Goal: Information Seeking & Learning: Get advice/opinions

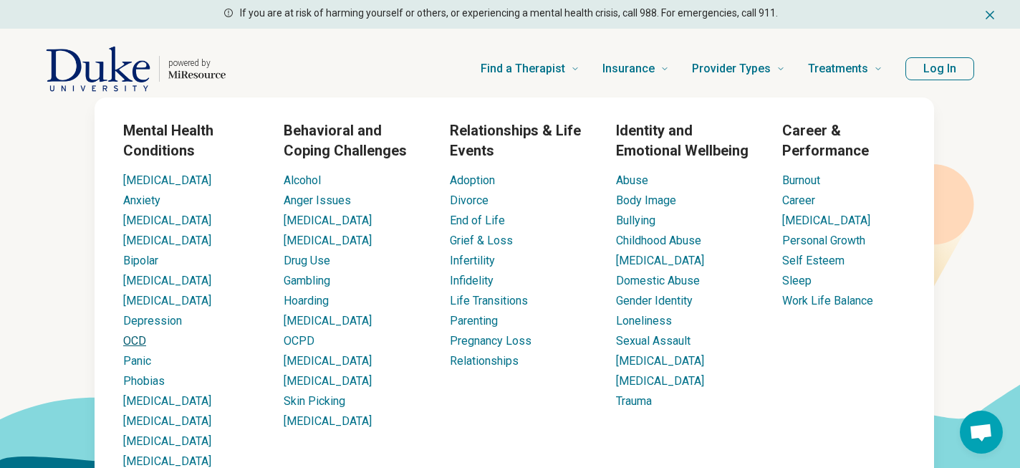
click at [139, 341] on link "OCD" at bounding box center [134, 341] width 23 height 14
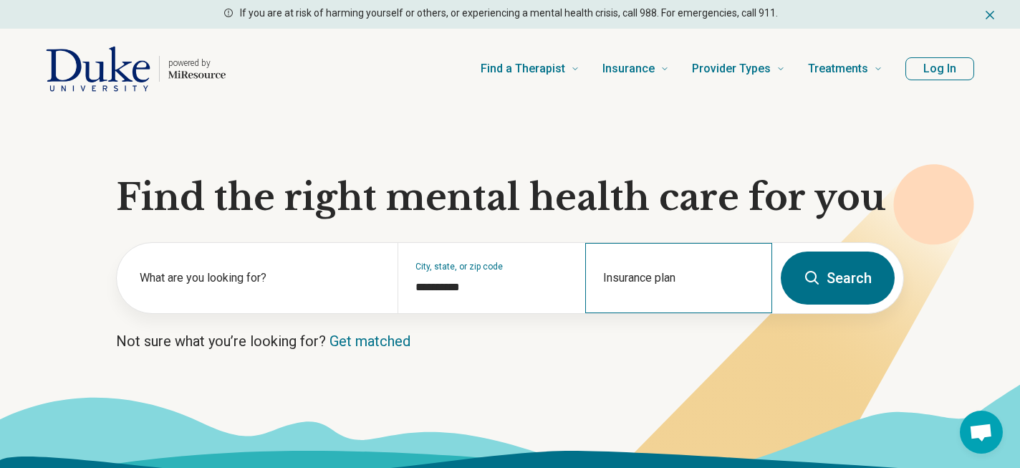
click at [641, 277] on div "Insurance plan" at bounding box center [678, 278] width 187 height 70
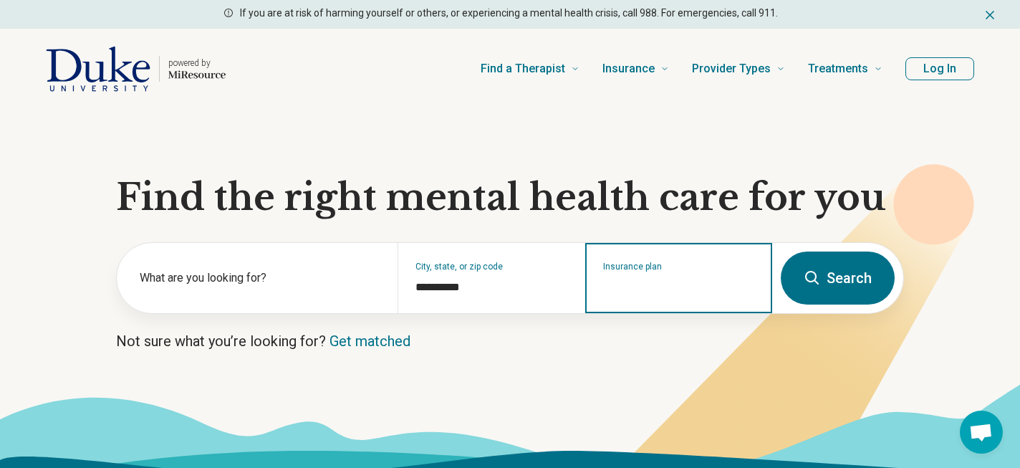
type input "*"
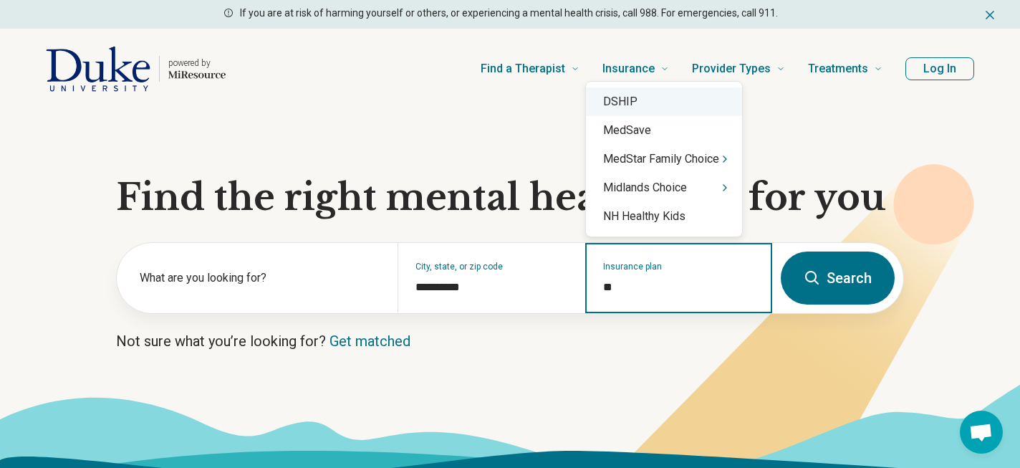
click at [638, 101] on div "DSHIP" at bounding box center [664, 101] width 156 height 29
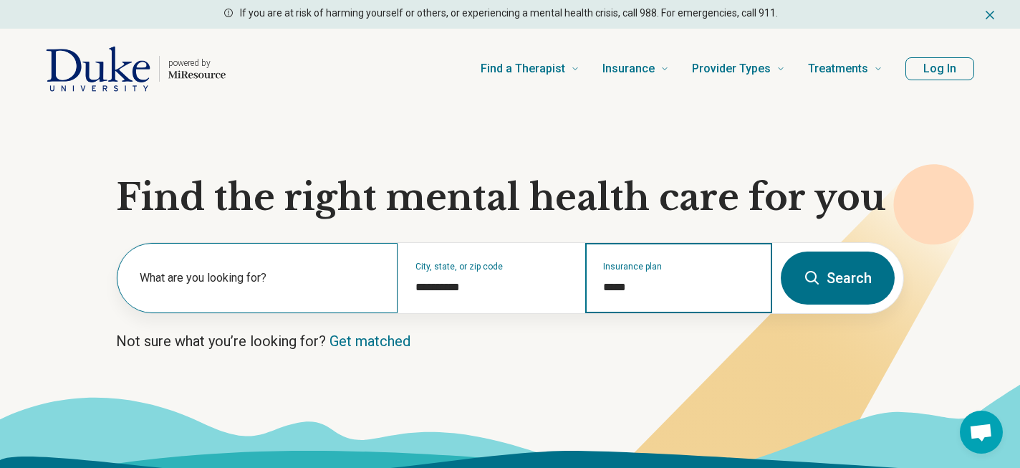
type input "*****"
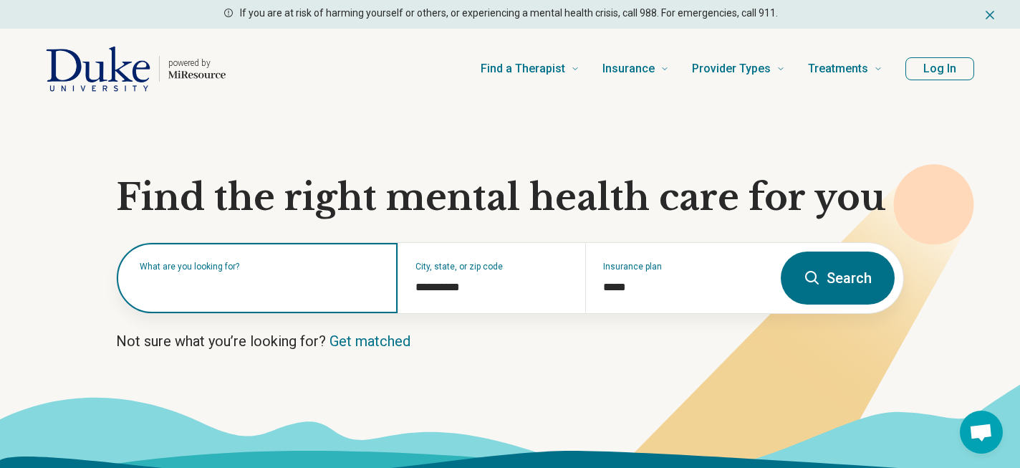
click at [222, 296] on div "What are you looking for?" at bounding box center [257, 278] width 281 height 70
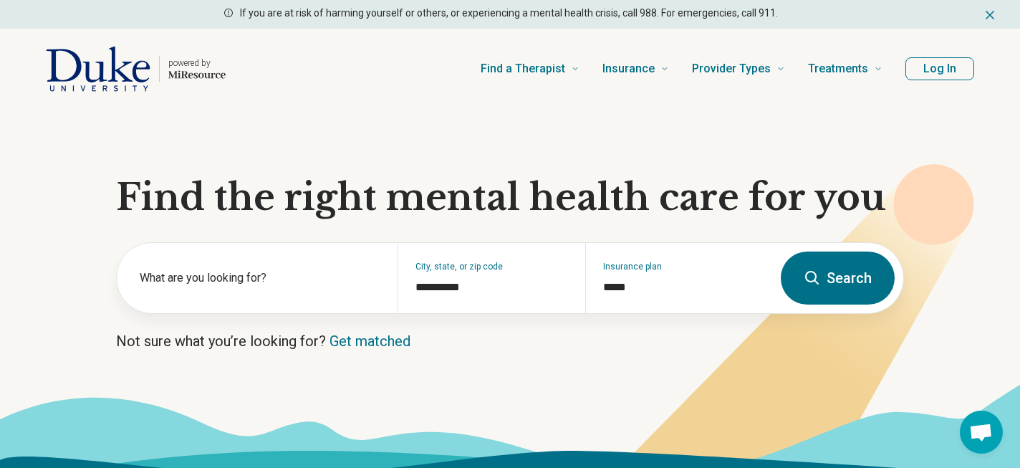
click at [836, 286] on button "Search" at bounding box center [838, 278] width 114 height 53
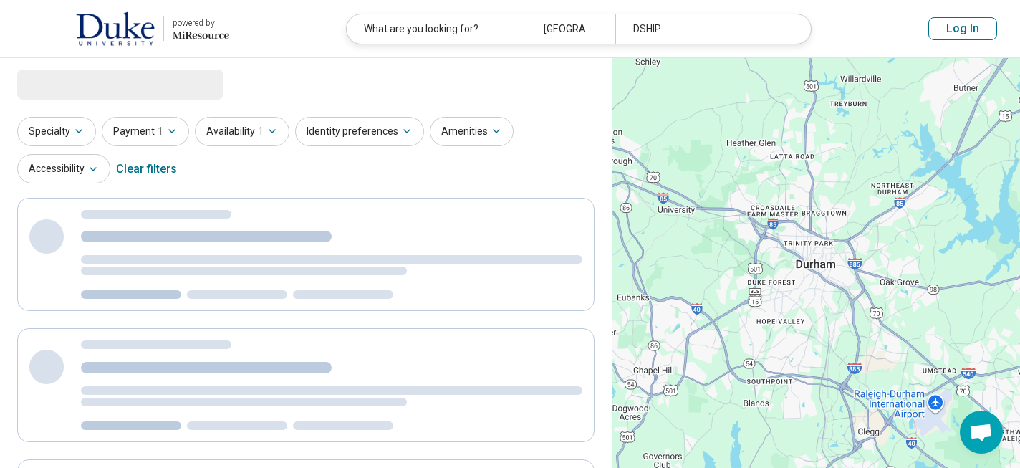
select select "***"
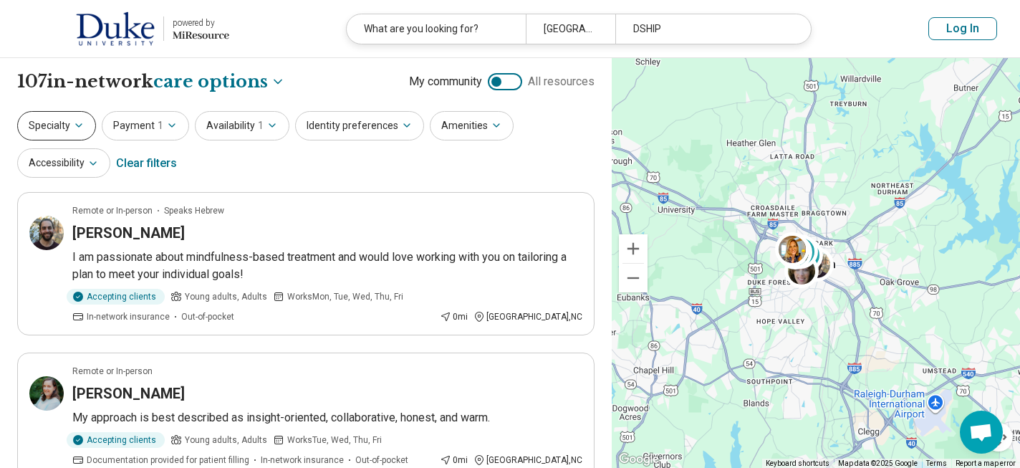
click at [82, 127] on icon "button" at bounding box center [78, 125] width 11 height 11
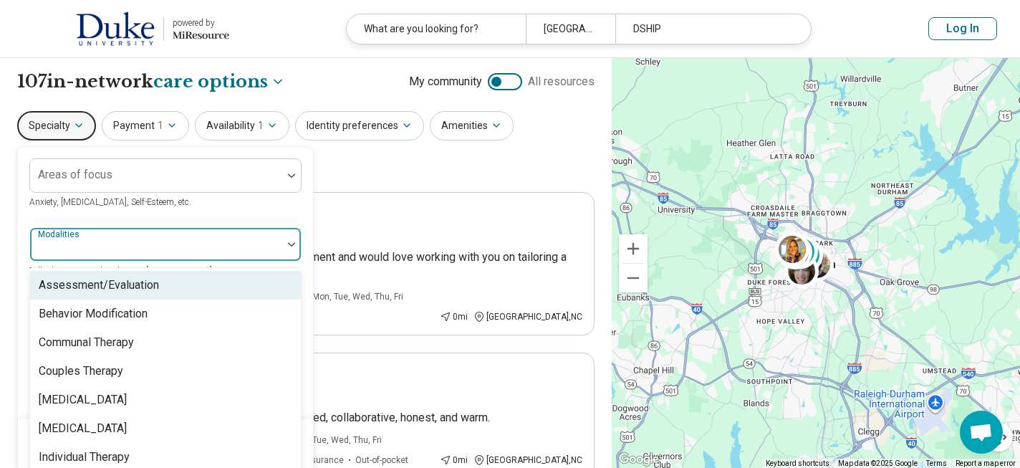
click at [287, 245] on div at bounding box center [291, 244] width 19 height 4
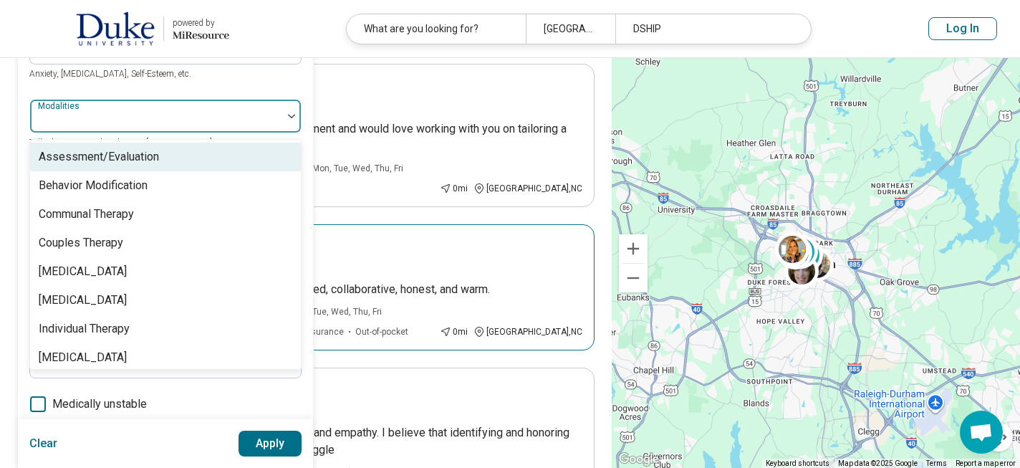
scroll to position [125, 0]
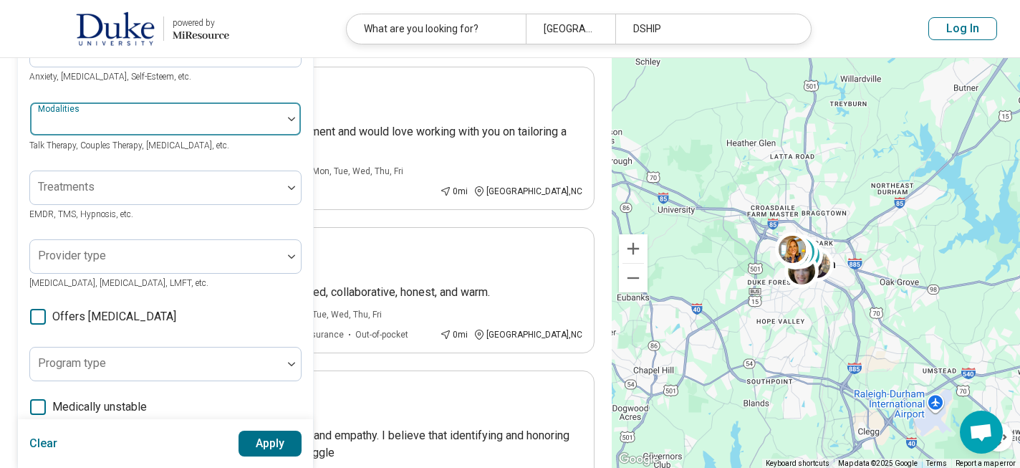
click at [292, 118] on img at bounding box center [291, 119] width 7 height 4
click at [287, 118] on div at bounding box center [291, 119] width 19 height 4
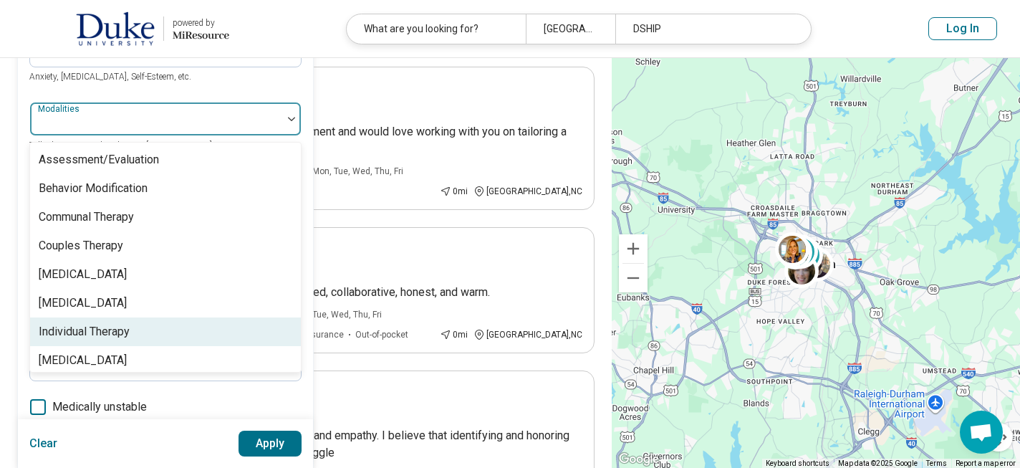
click at [127, 336] on div "Individual Therapy" at bounding box center [84, 331] width 91 height 17
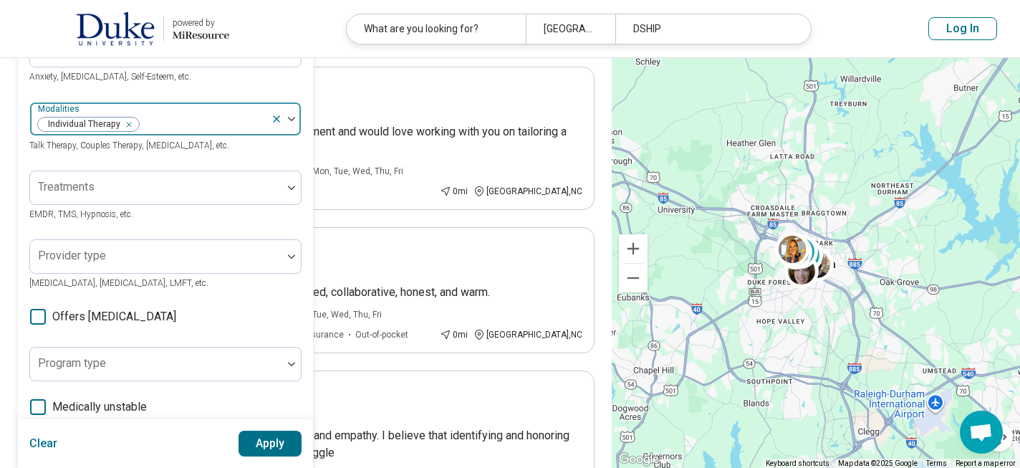
click at [290, 122] on div at bounding box center [286, 118] width 30 height 33
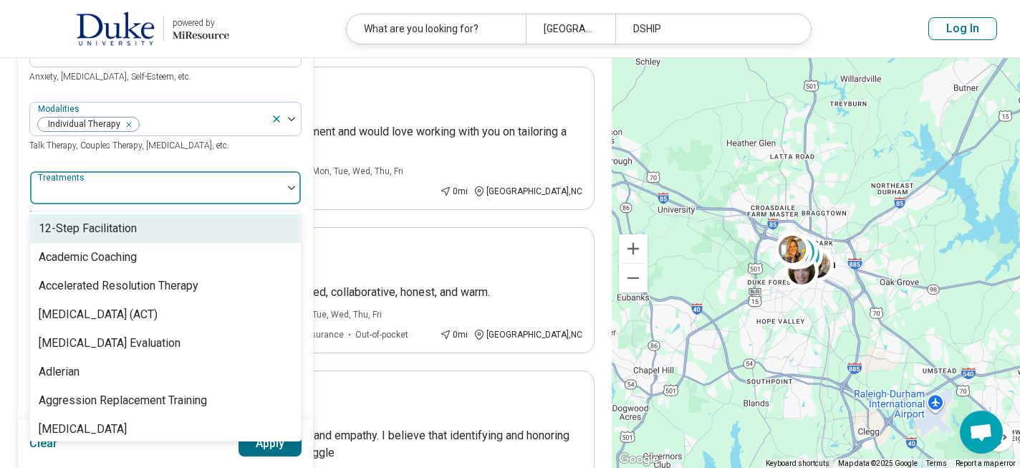
click at [293, 187] on img at bounding box center [291, 188] width 7 height 4
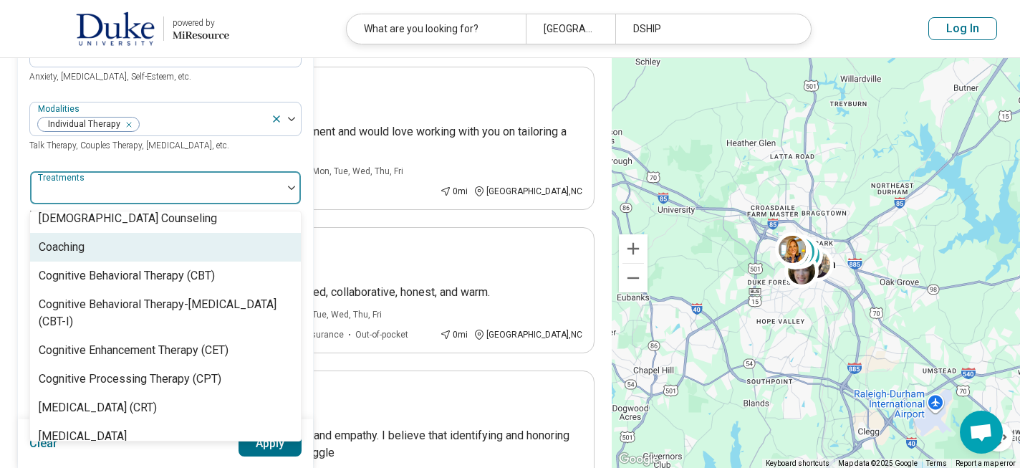
scroll to position [584, 0]
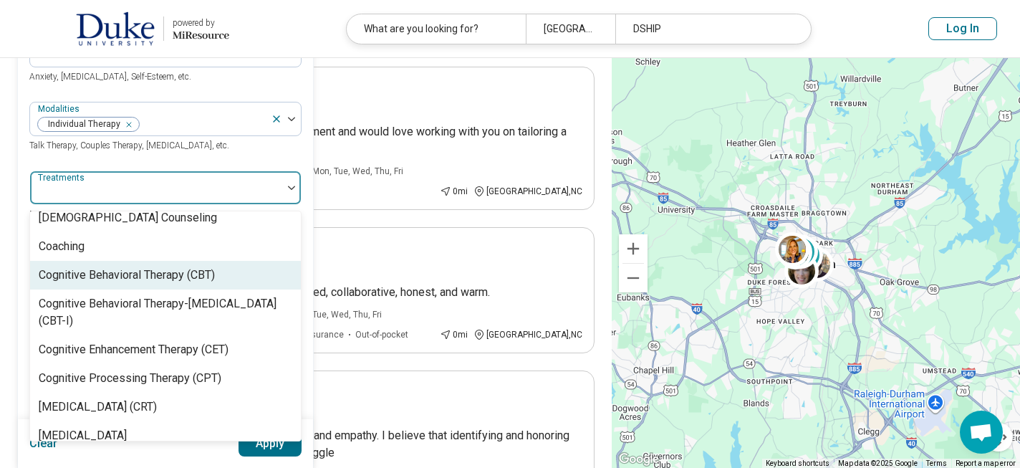
click at [168, 284] on div "Cognitive Behavioral Therapy (CBT)" at bounding box center [127, 275] width 176 height 17
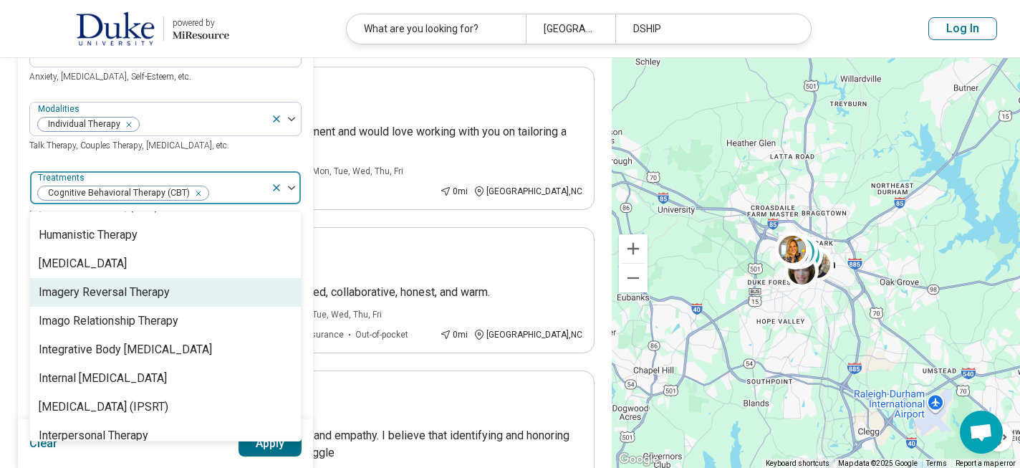
scroll to position [1441, 0]
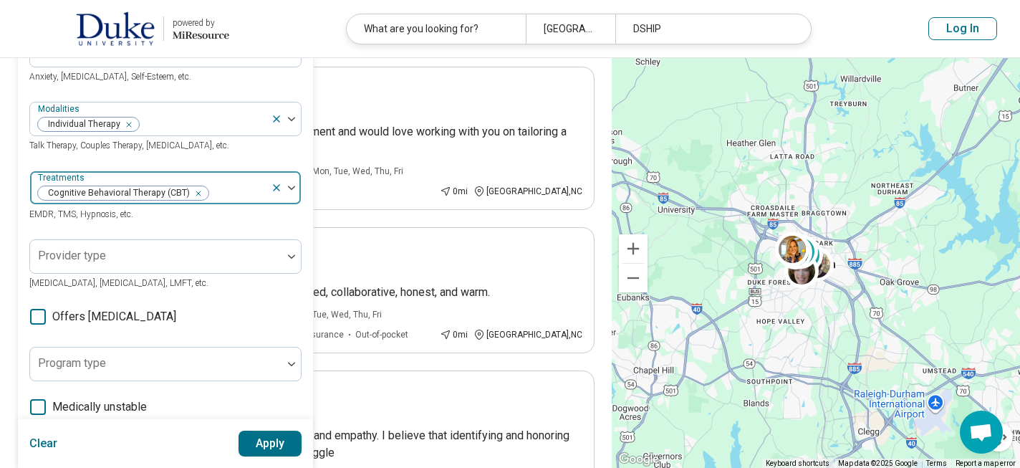
click at [293, 183] on div at bounding box center [286, 187] width 30 height 33
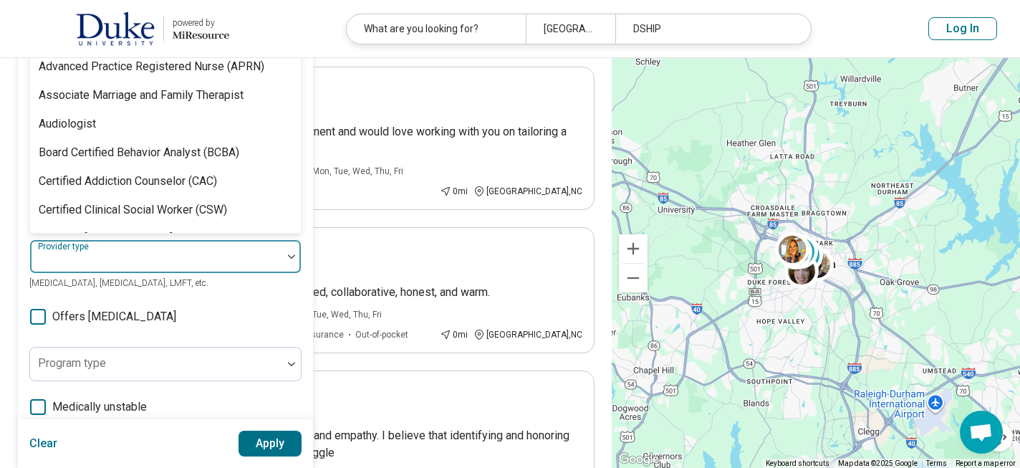
click at [291, 261] on div at bounding box center [291, 256] width 19 height 33
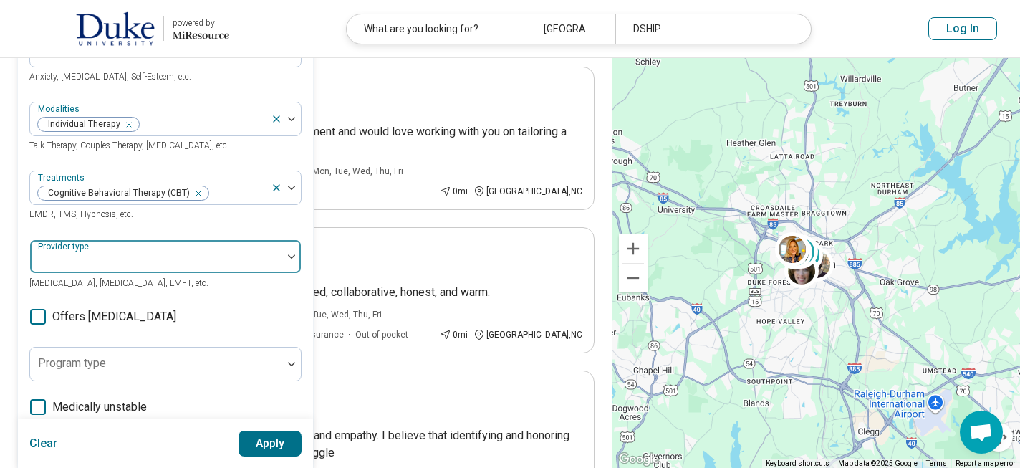
click at [291, 261] on div at bounding box center [291, 256] width 19 height 33
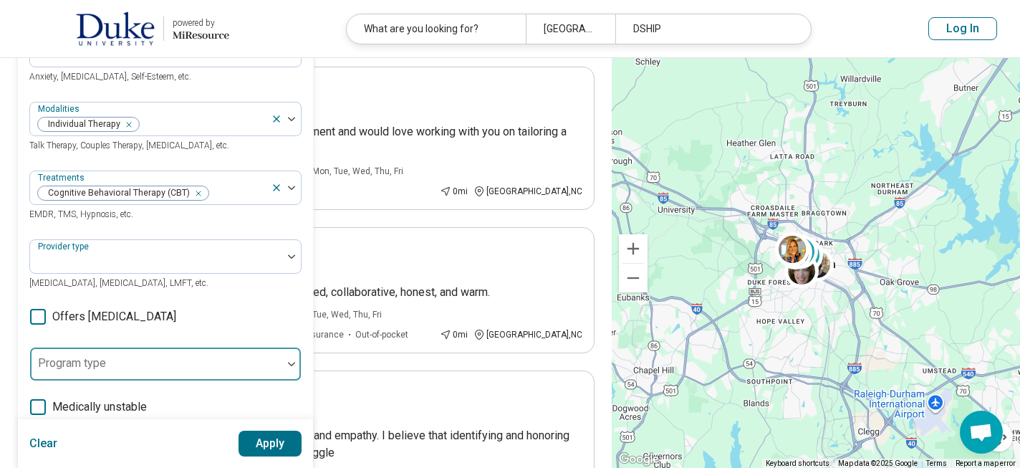
click at [288, 364] on img at bounding box center [291, 364] width 7 height 4
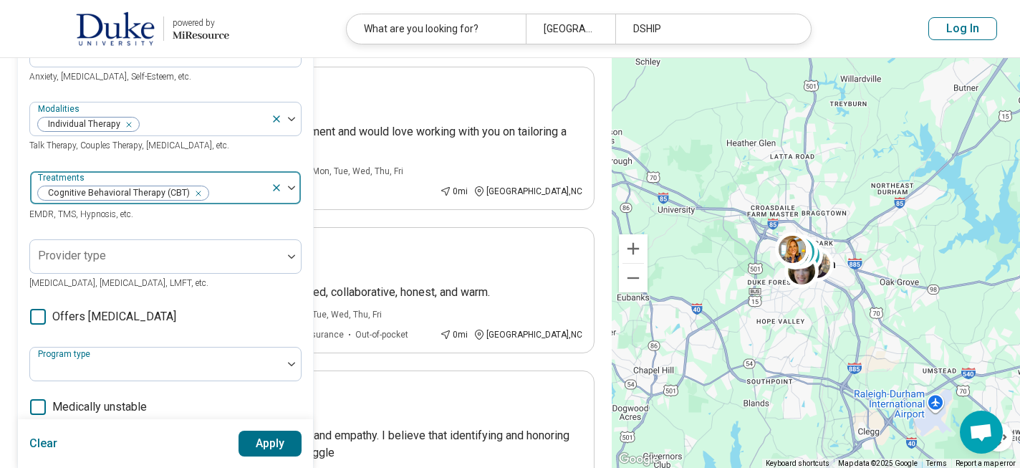
click at [292, 186] on img at bounding box center [291, 188] width 7 height 4
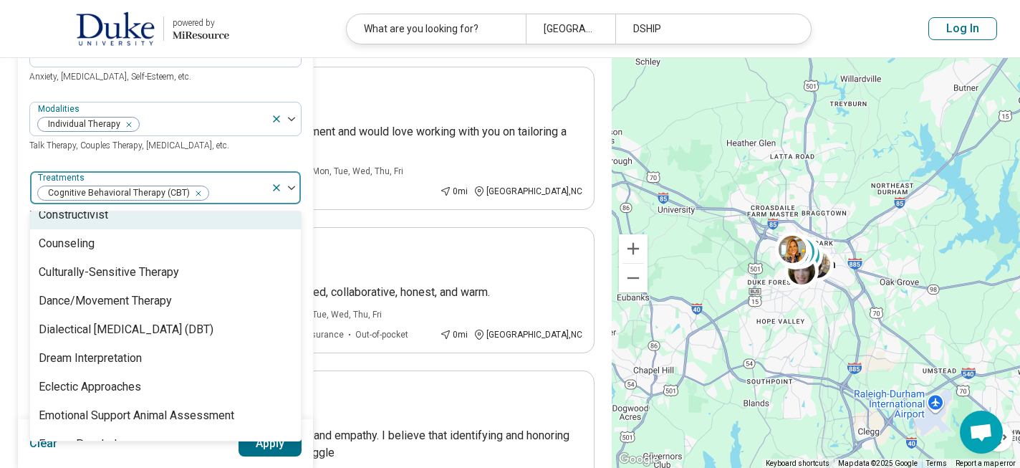
scroll to position [806, 0]
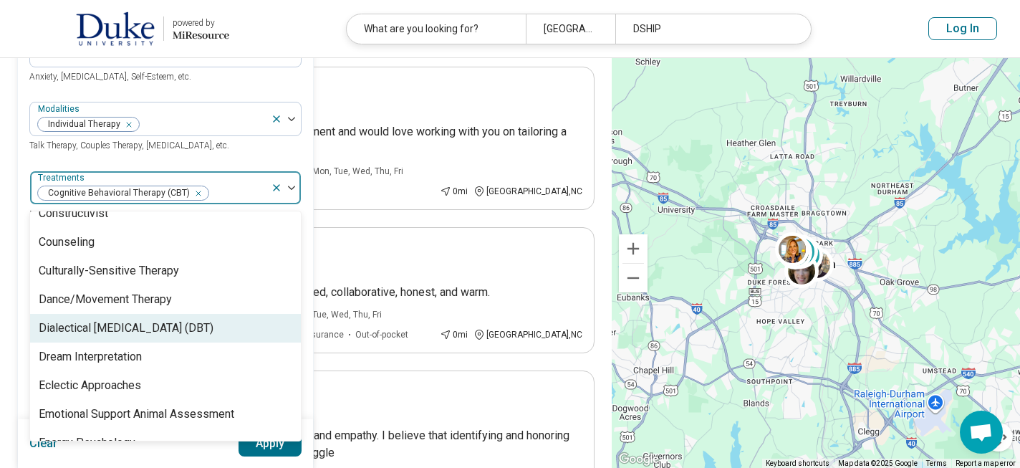
click at [163, 327] on div "Dialectical [MEDICAL_DATA] (DBT)" at bounding box center [126, 328] width 175 height 17
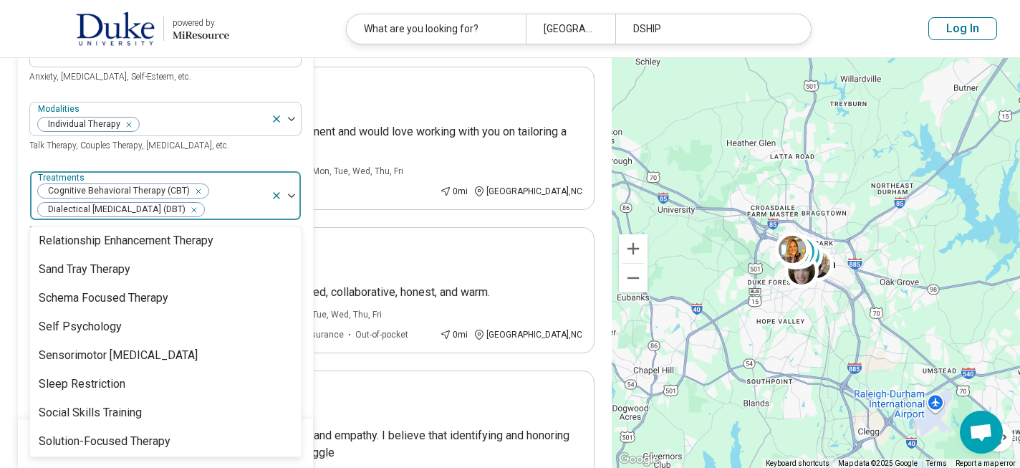
scroll to position [2497, 0]
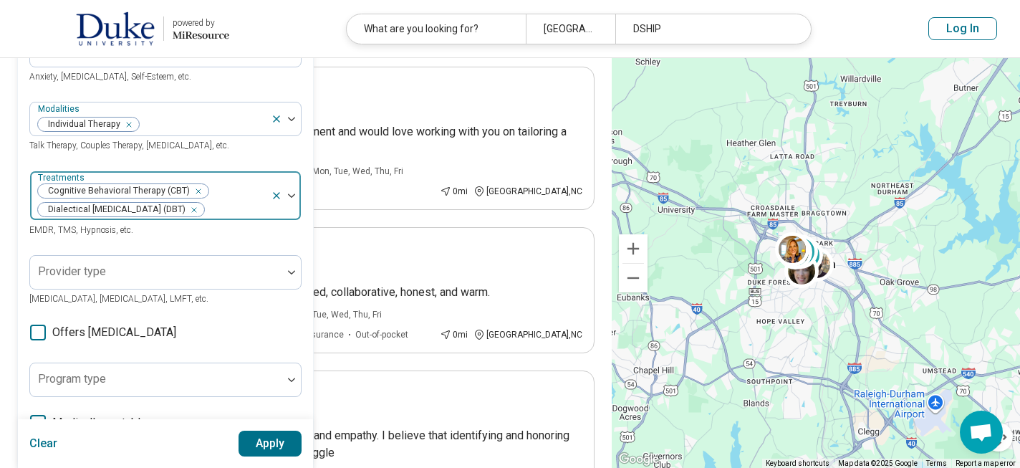
click at [295, 193] on div at bounding box center [291, 195] width 19 height 4
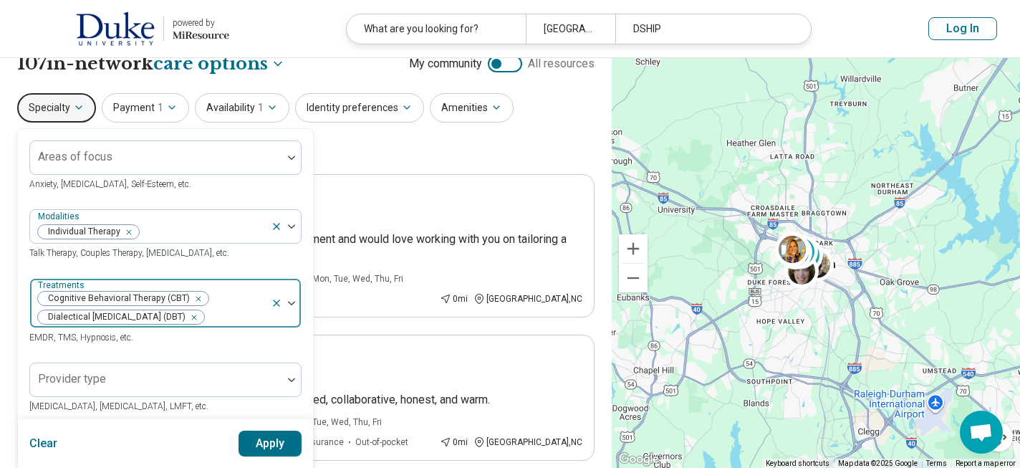
scroll to position [15, 0]
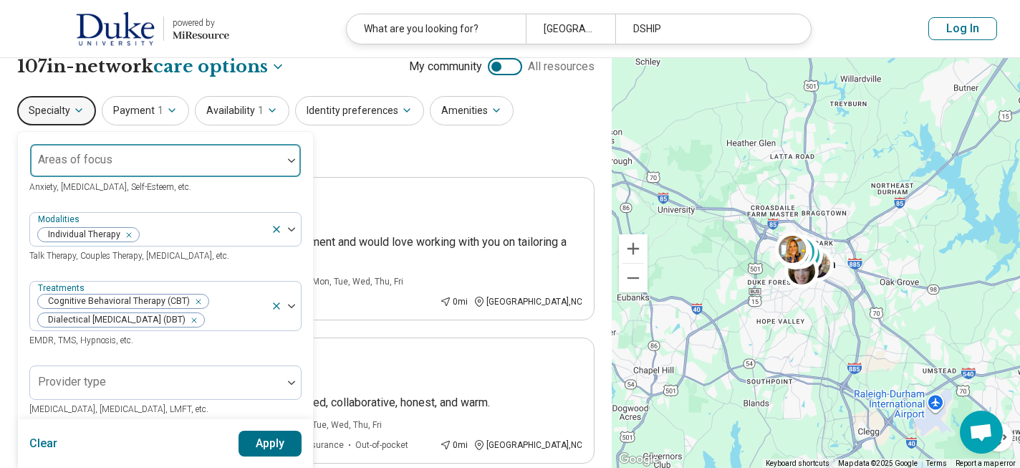
click at [292, 156] on div at bounding box center [291, 160] width 19 height 33
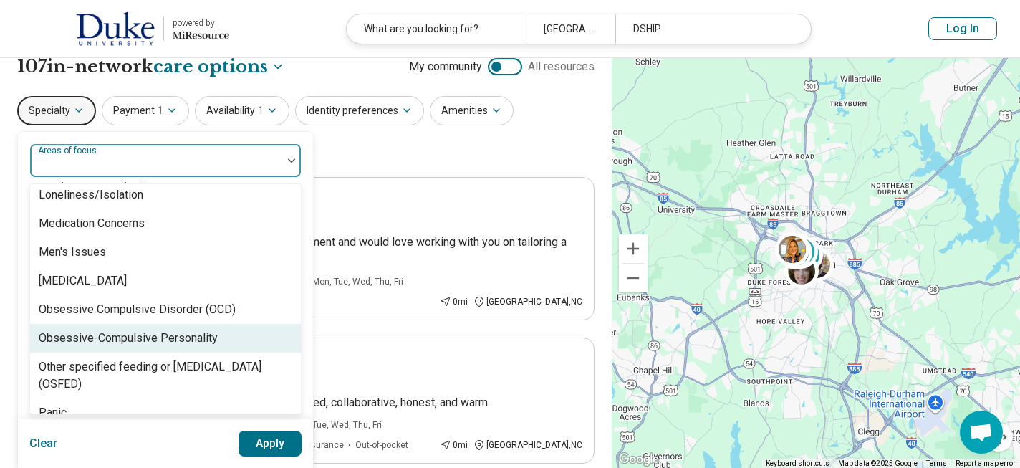
scroll to position [1525, 0]
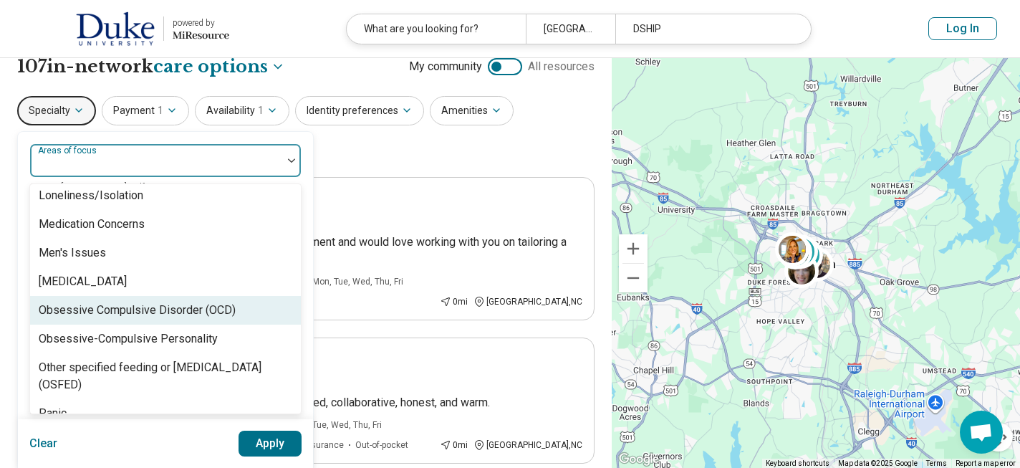
click at [189, 308] on div "Obsessive Compulsive Disorder (OCD)" at bounding box center [137, 310] width 197 height 17
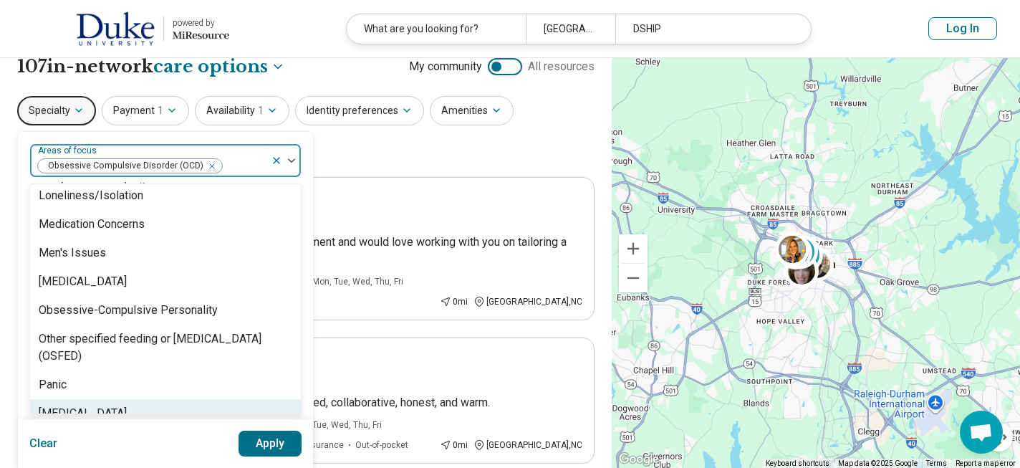
click at [281, 440] on button "Apply" at bounding box center [271, 444] width 64 height 26
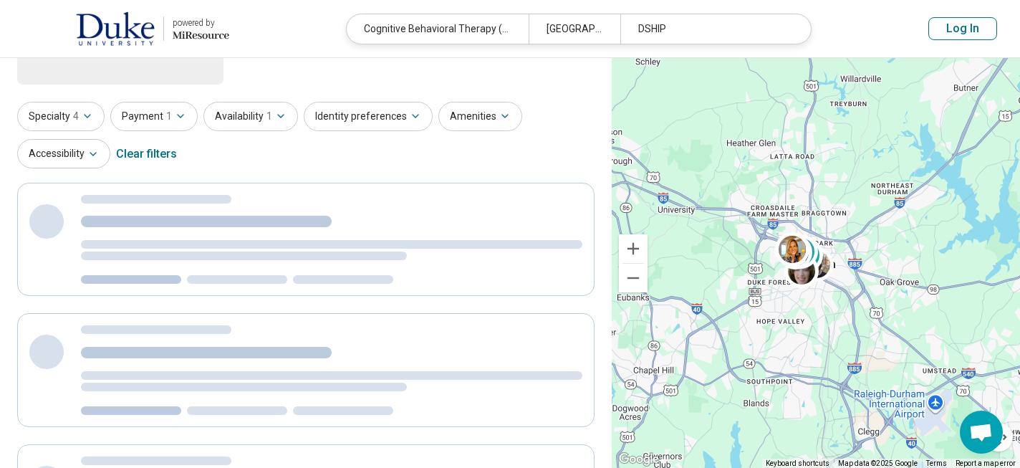
scroll to position [2, 0]
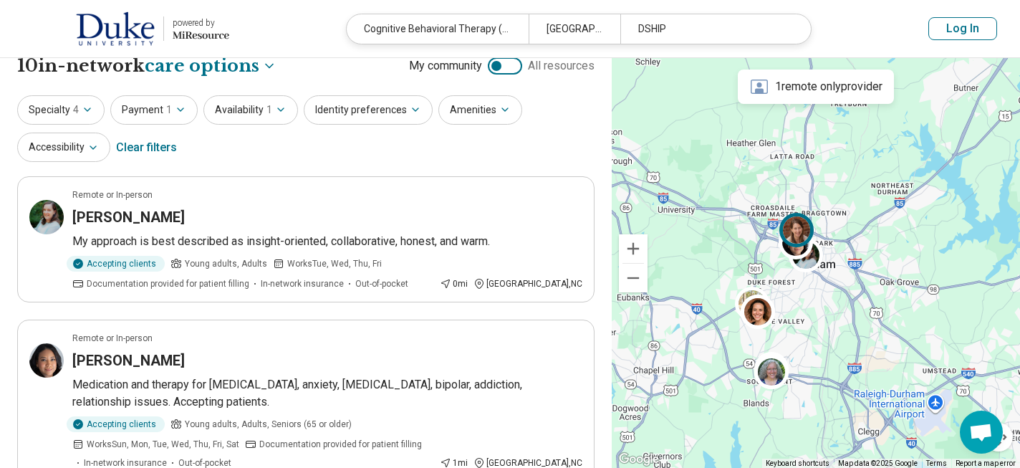
scroll to position [4, 0]
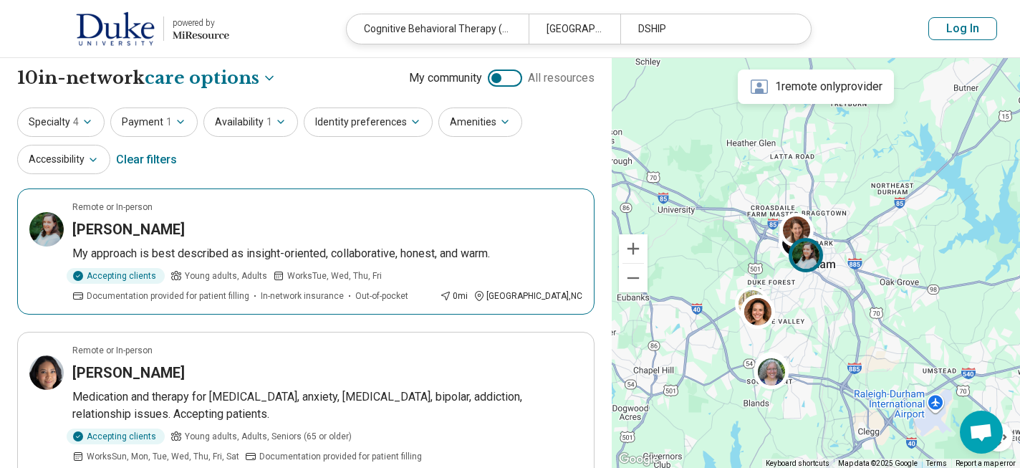
click at [143, 228] on h3 "Leigh Egeghy" at bounding box center [128, 229] width 113 height 20
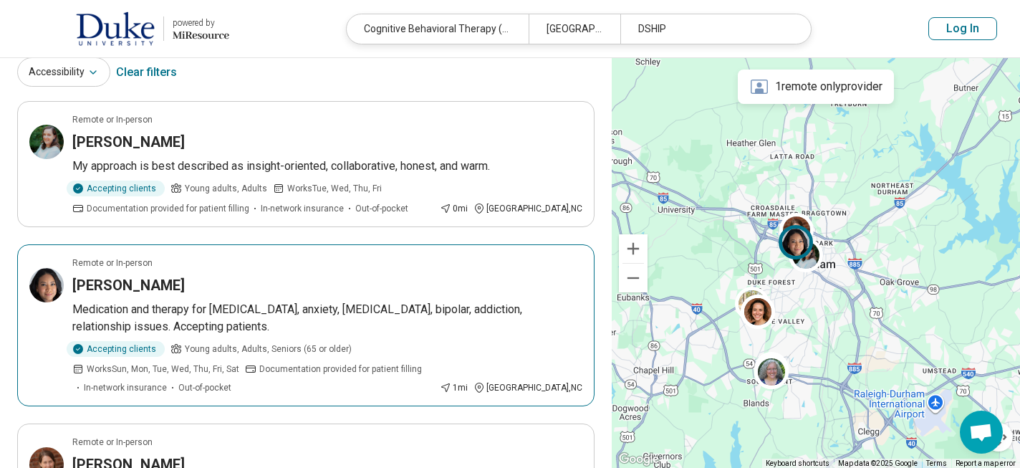
scroll to position [96, 0]
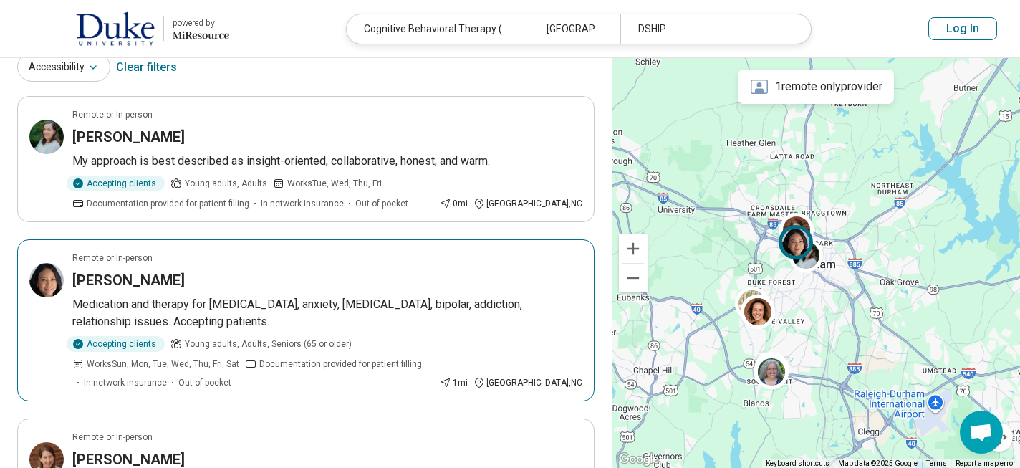
click at [135, 277] on h3 "Lori-Ann Daley" at bounding box center [128, 280] width 113 height 20
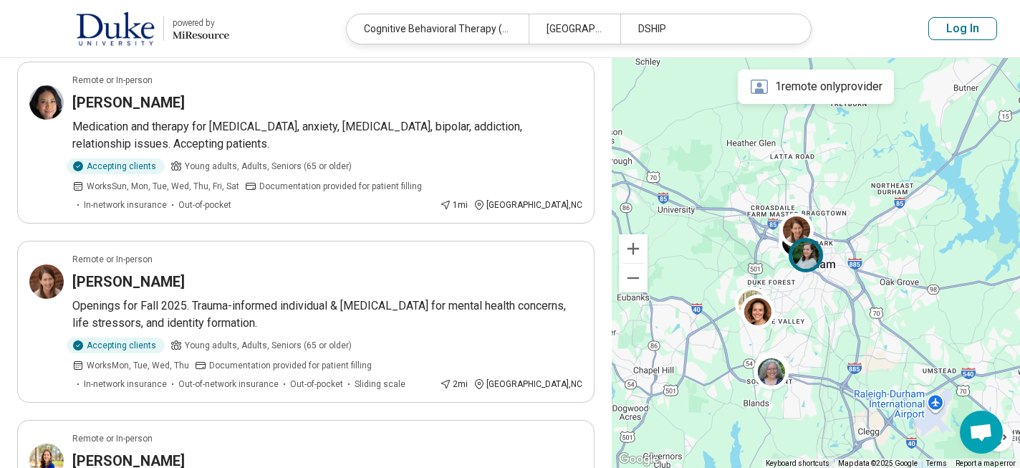
scroll to position [283, 0]
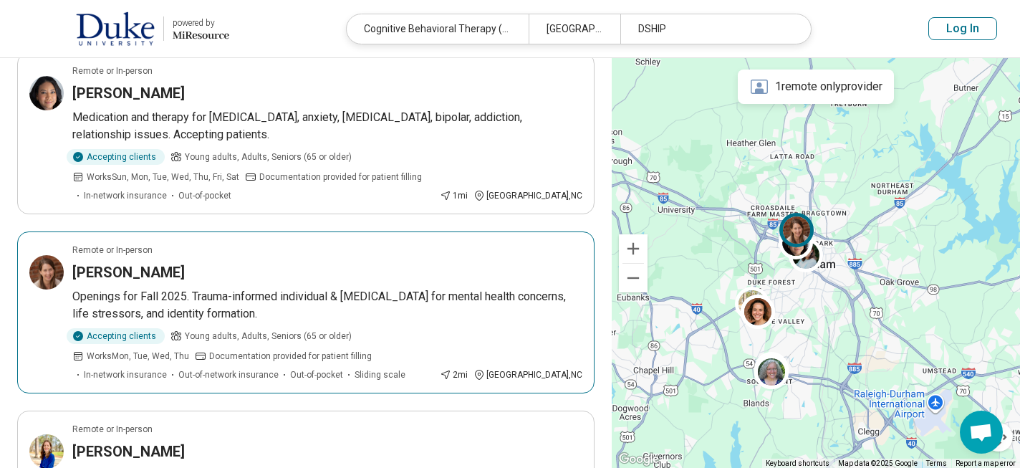
click at [138, 274] on h3 "Rachael Massell" at bounding box center [128, 272] width 113 height 20
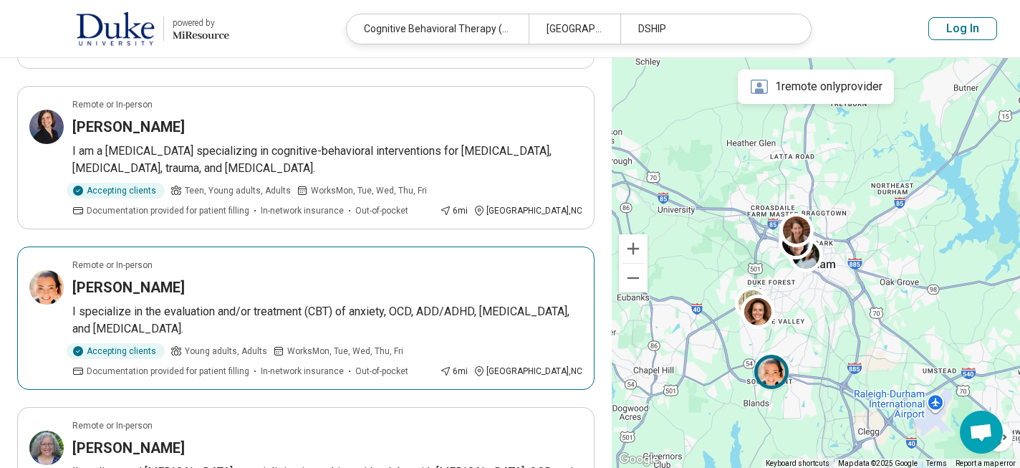
scroll to position [1110, 0]
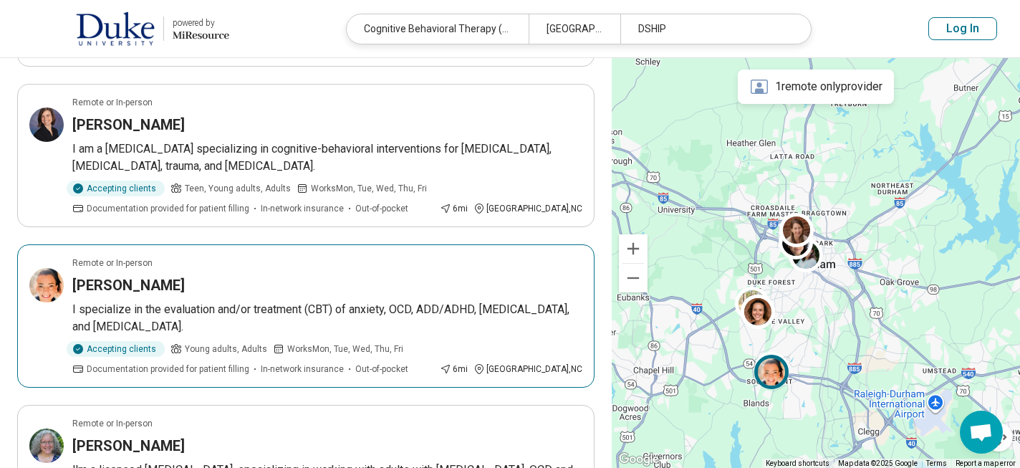
click at [128, 283] on h3 "Eve Fontaine" at bounding box center [128, 285] width 113 height 20
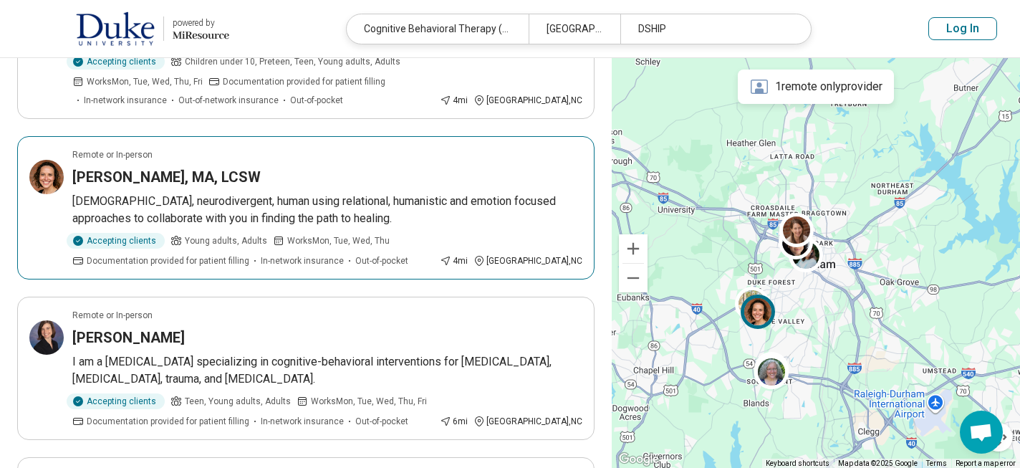
scroll to position [902, 0]
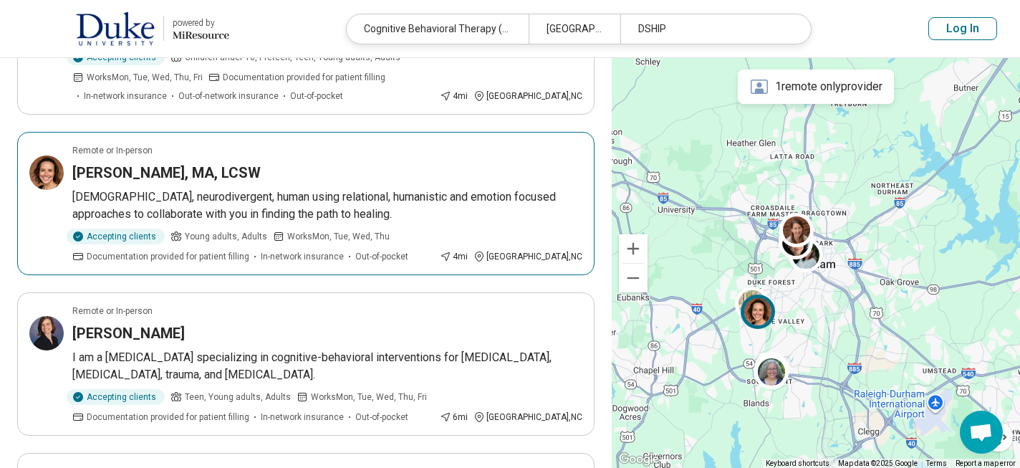
click at [162, 173] on h3 "[PERSON_NAME], MA, LCSW" at bounding box center [166, 173] width 188 height 20
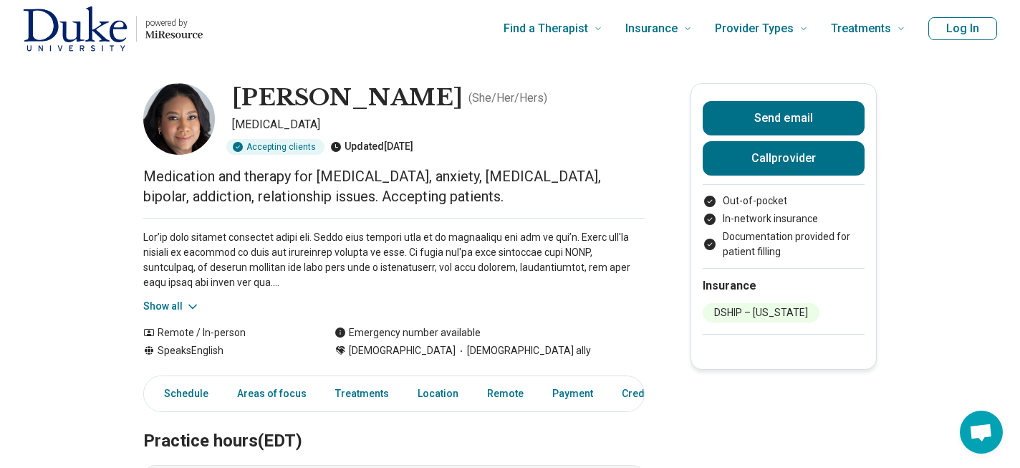
click at [176, 307] on button "Show all" at bounding box center [171, 306] width 57 height 15
